Goal: Find specific page/section: Find specific page/section

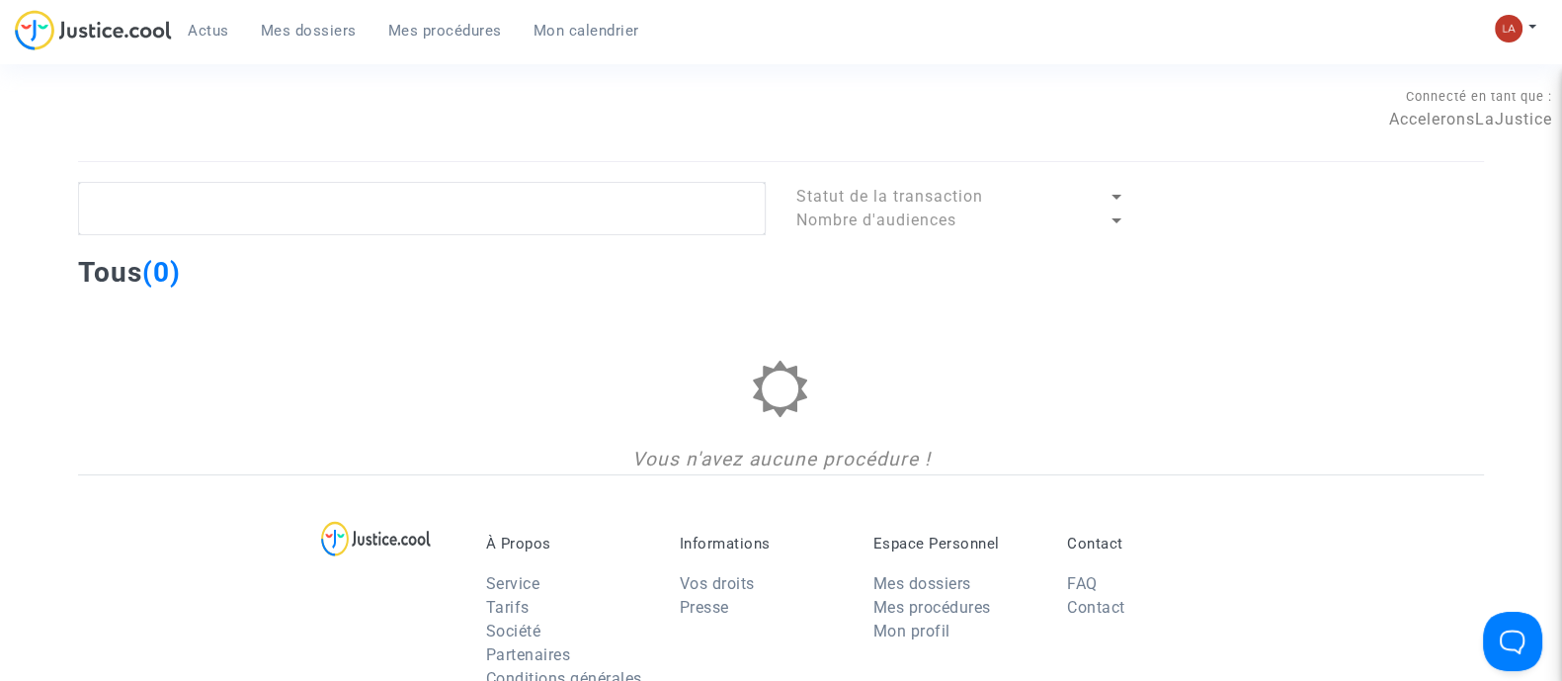
click at [271, 180] on div "Statut de la transaction Nombre d'audiences Tous (0) Vous n'avez aucune procédu…" at bounding box center [781, 317] width 1406 height 313
click at [274, 203] on textarea at bounding box center [421, 208] width 687 height 53
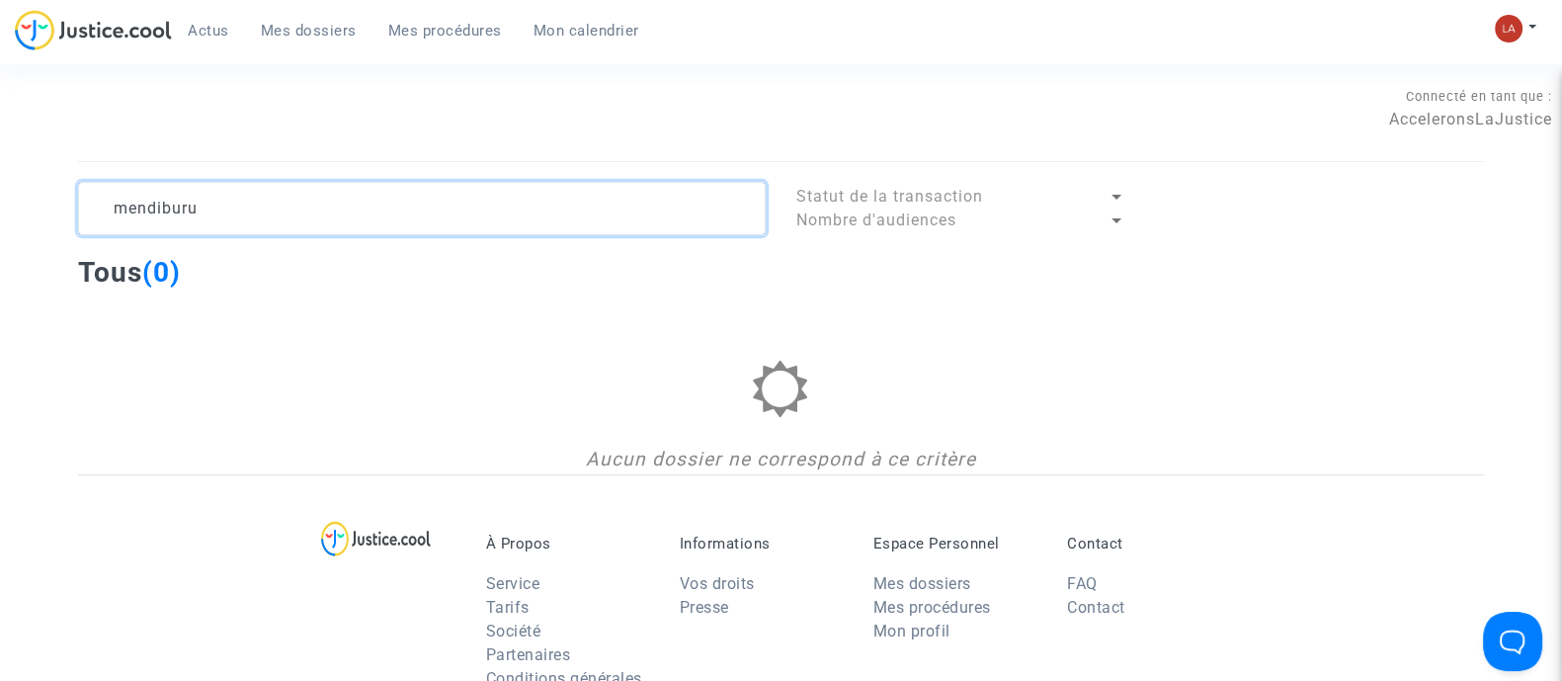
type textarea "mendiburu"
click at [1511, 30] on img at bounding box center [1508, 29] width 28 height 28
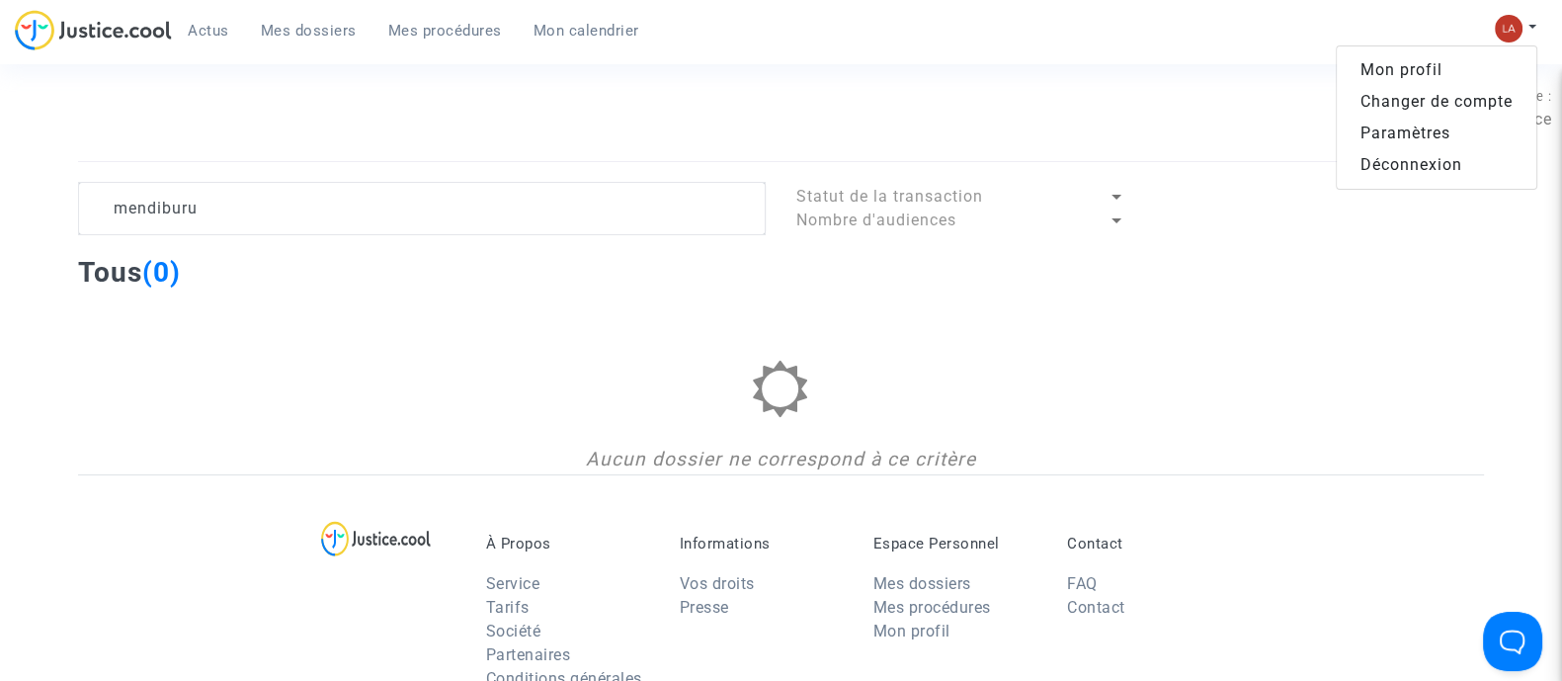
click at [1460, 99] on link "Changer de compte" at bounding box center [1436, 102] width 200 height 32
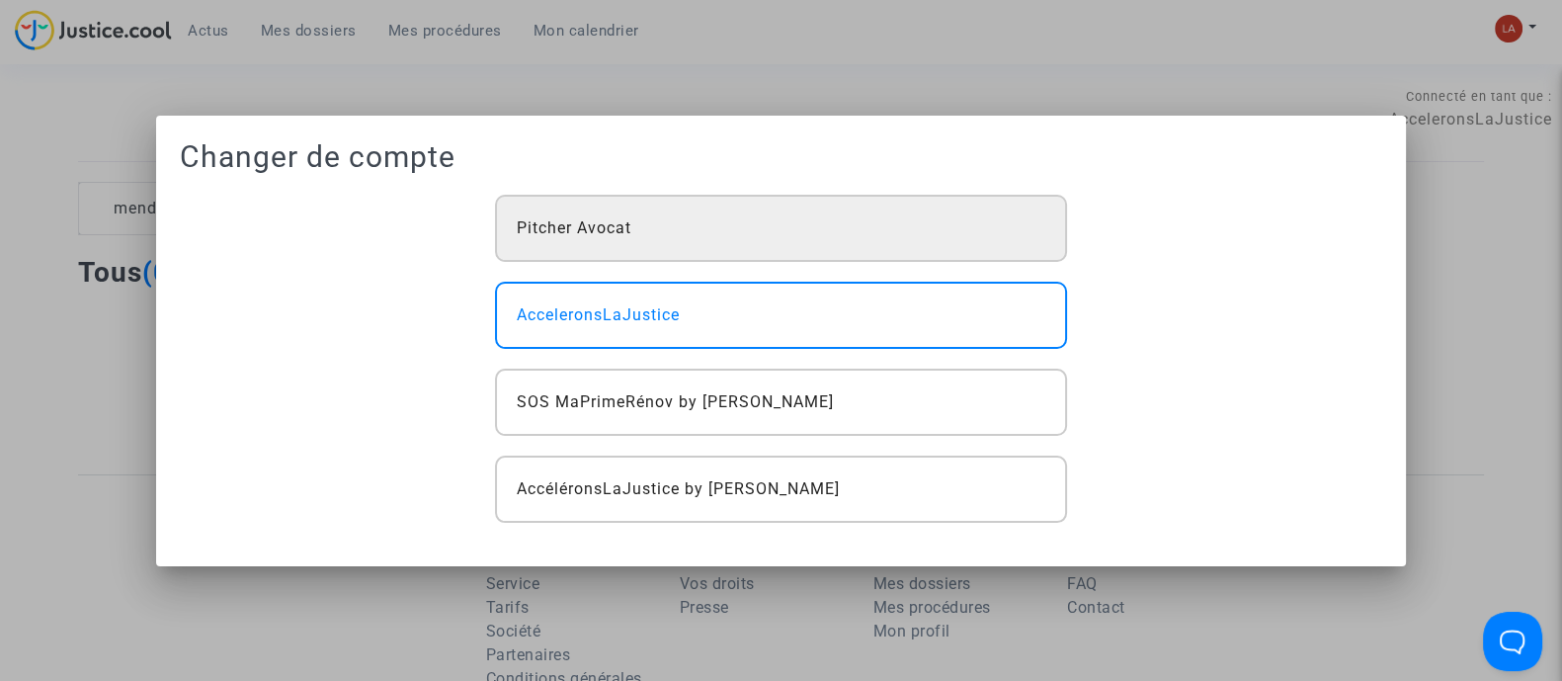
click at [569, 202] on div "Pitcher Avocat" at bounding box center [780, 228] width 571 height 67
